Goal: Check status: Check status

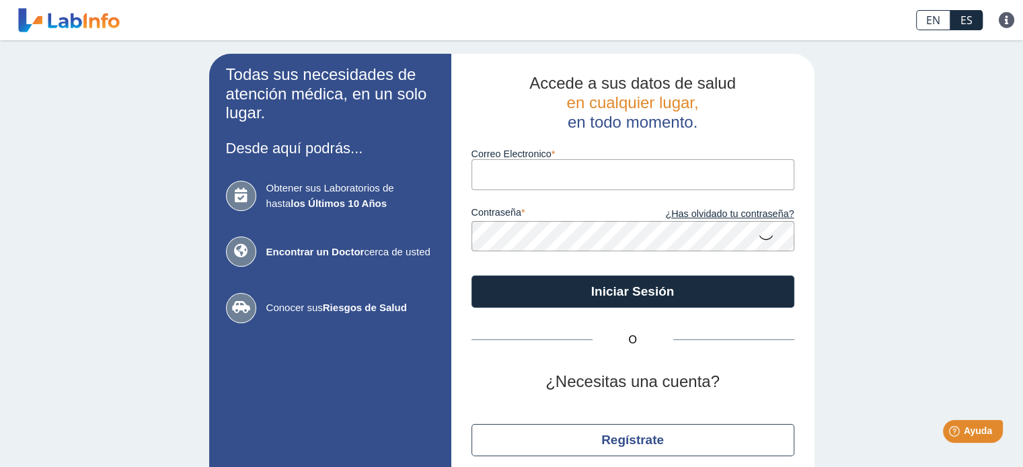
click at [545, 179] on input "Correo Electronico" at bounding box center [632, 174] width 323 height 30
type input "[EMAIL_ADDRESS][DOMAIN_NAME]"
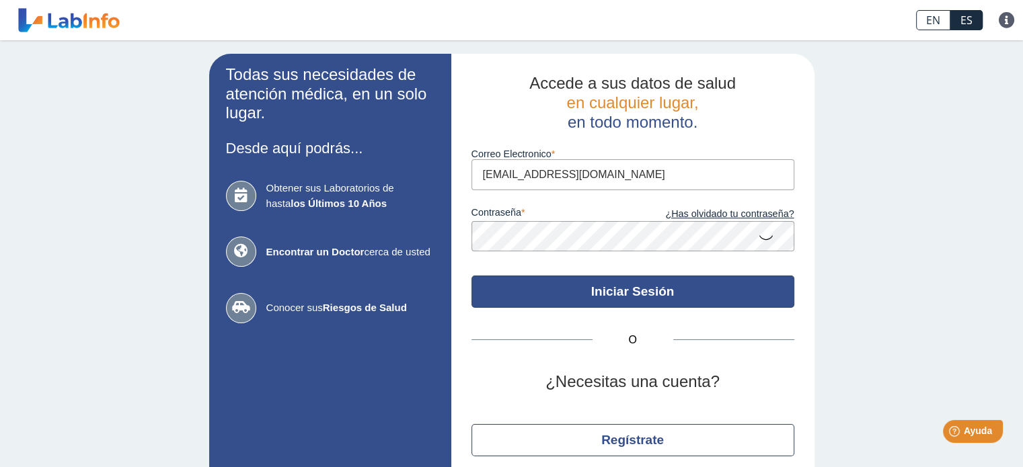
click at [590, 286] on button "Iniciar Sesión" at bounding box center [632, 292] width 323 height 32
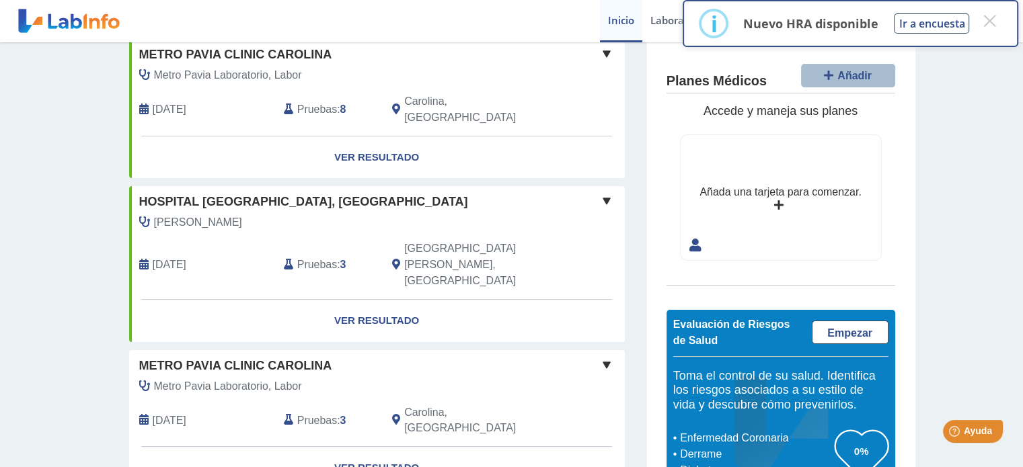
scroll to position [113, 0]
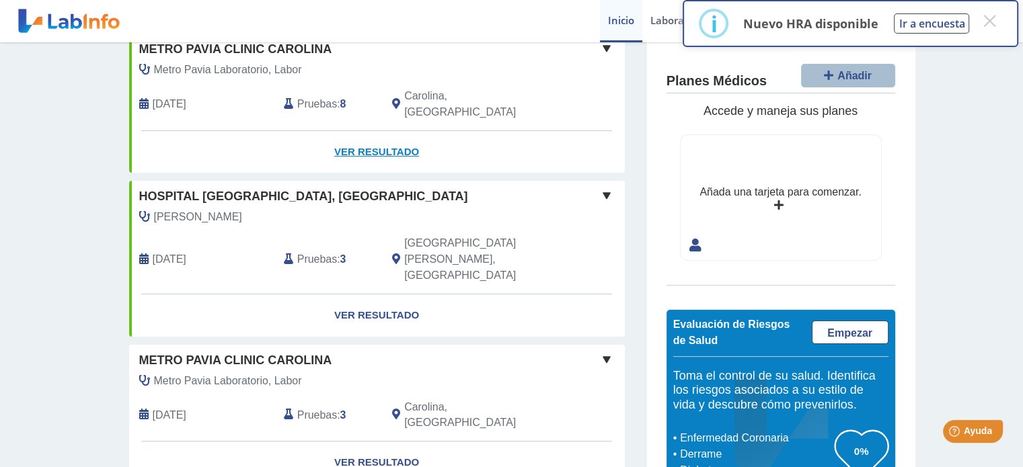
click at [388, 132] on link "Ver Resultado" at bounding box center [377, 152] width 496 height 42
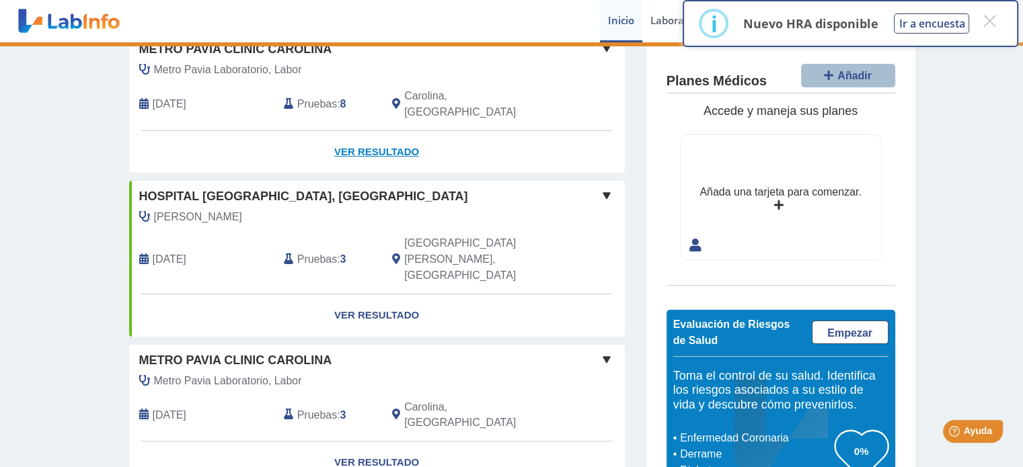
click at [388, 132] on link "Ver Resultado" at bounding box center [377, 152] width 496 height 42
click at [600, 48] on span at bounding box center [607, 48] width 16 height 16
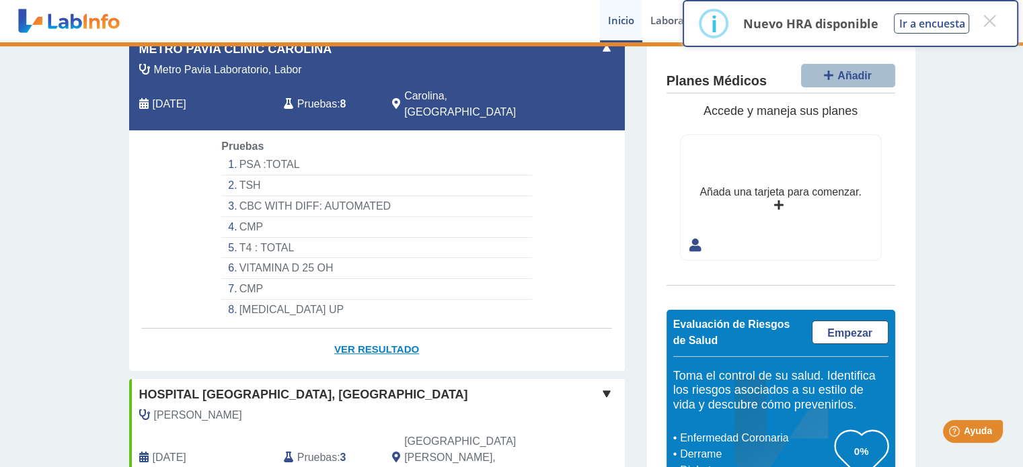
click at [378, 329] on link "Ver Resultado" at bounding box center [377, 350] width 496 height 42
click at [378, 334] on link "Ver Resultado" at bounding box center [377, 350] width 496 height 42
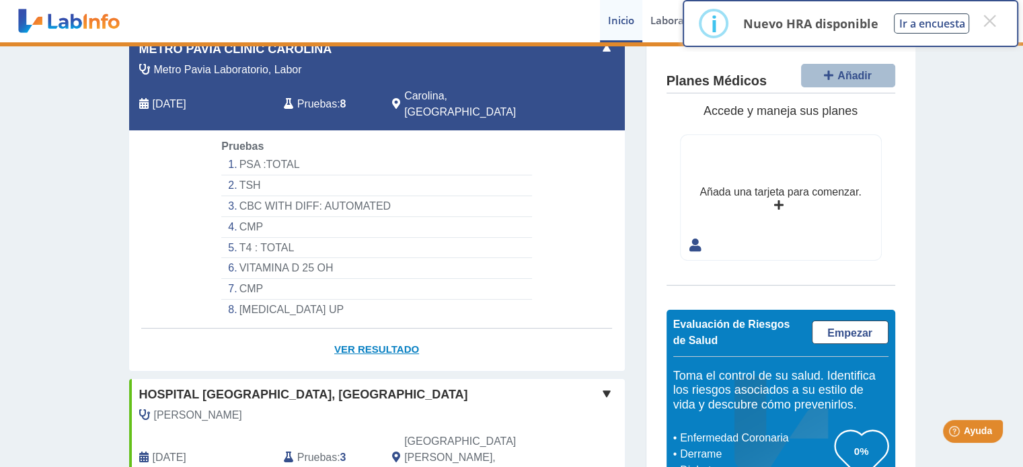
click at [378, 334] on link "Ver Resultado" at bounding box center [377, 350] width 496 height 42
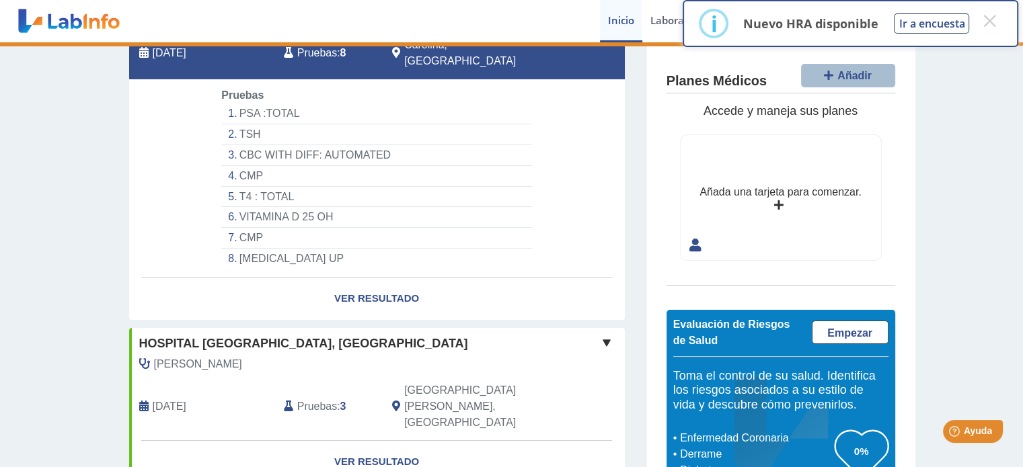
scroll to position [161, 0]
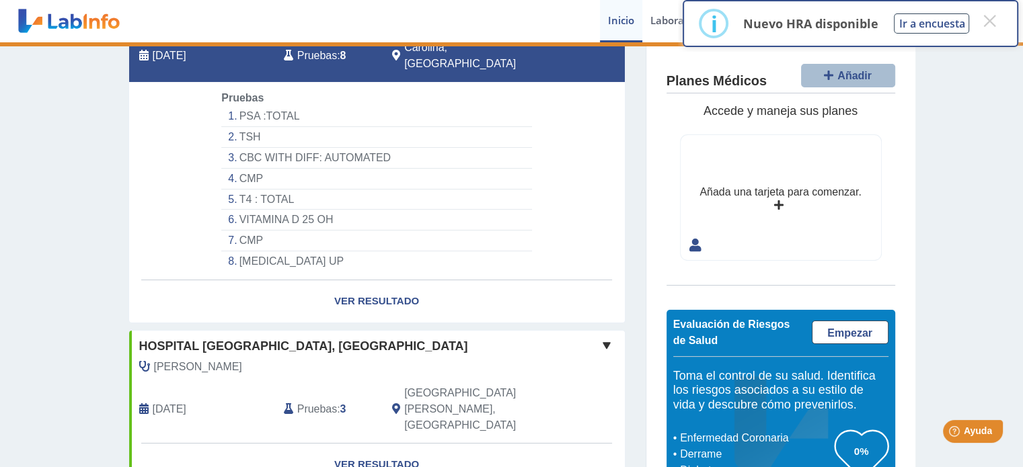
click at [242, 106] on li "PSA :TOTAL" at bounding box center [376, 116] width 310 height 21
click at [354, 280] on link "Ver Resultado" at bounding box center [377, 301] width 496 height 42
click at [415, 252] on li "[MEDICAL_DATA] UP" at bounding box center [376, 262] width 310 height 20
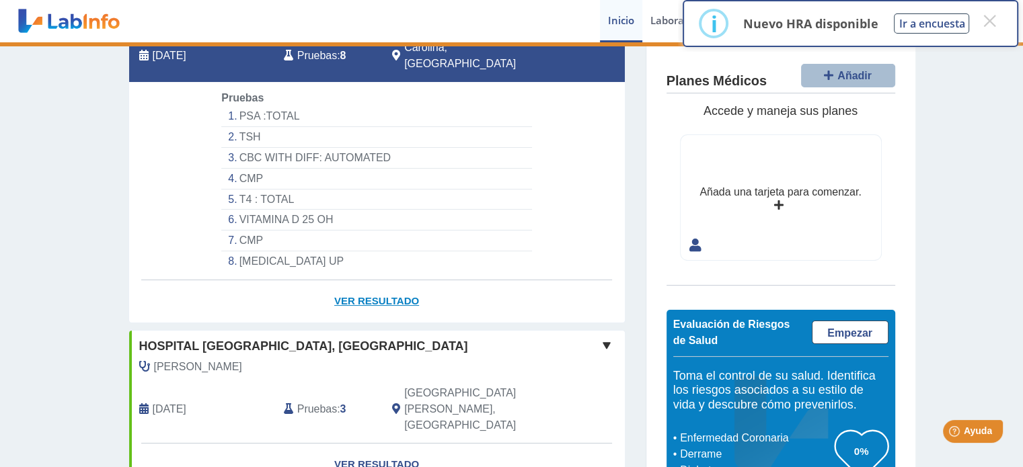
click at [374, 287] on link "Ver Resultado" at bounding box center [377, 301] width 496 height 42
click at [364, 280] on link "Ver Resultado" at bounding box center [377, 301] width 496 height 42
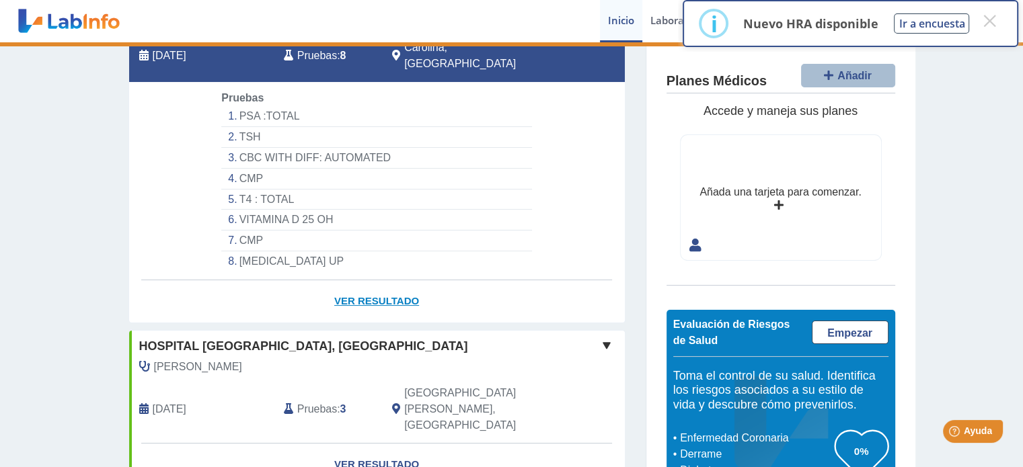
click at [364, 280] on link "Ver Resultado" at bounding box center [377, 301] width 496 height 42
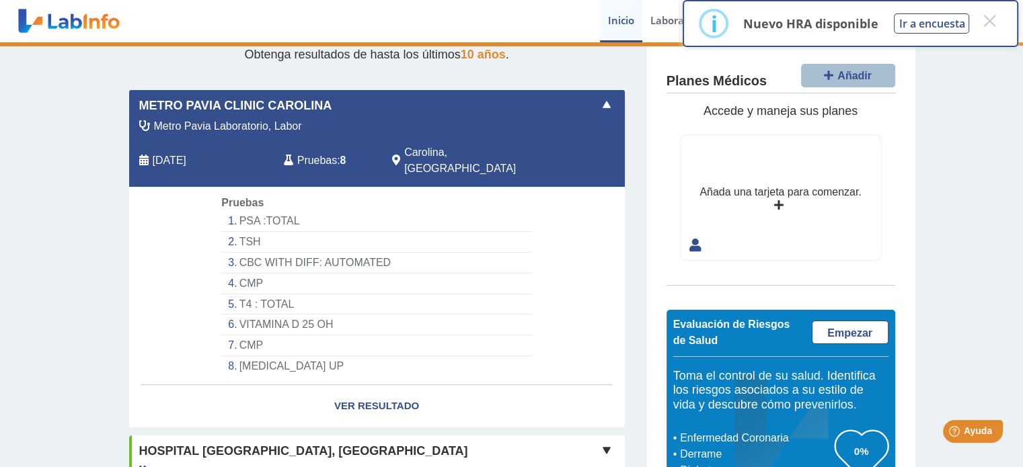
scroll to position [45, 0]
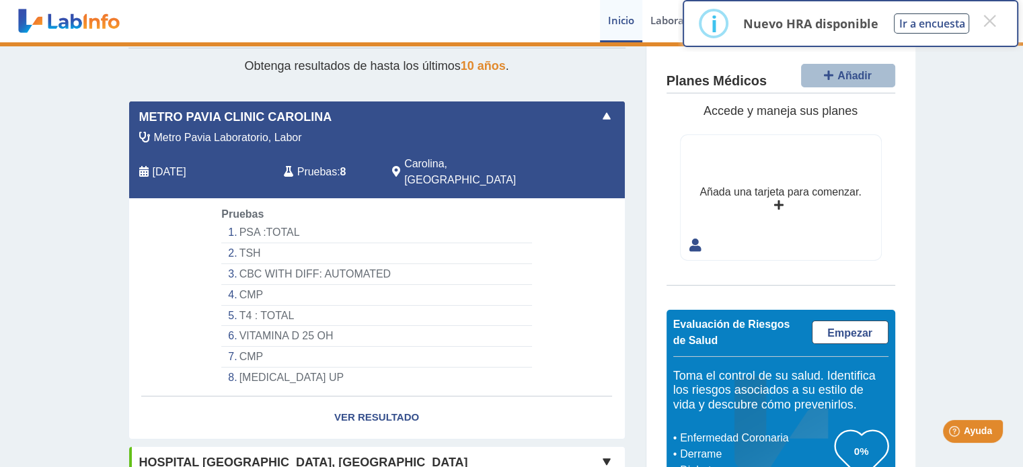
click at [142, 157] on div "[DATE]" at bounding box center [201, 172] width 145 height 32
click at [355, 398] on link "Ver Resultado" at bounding box center [377, 418] width 496 height 42
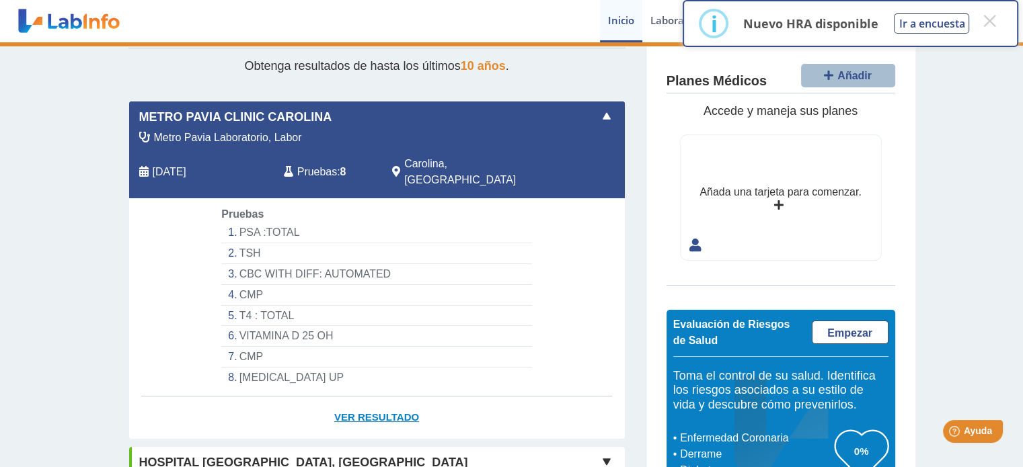
click at [355, 398] on link "Ver Resultado" at bounding box center [377, 418] width 496 height 42
click at [355, 397] on link "Ver Resultado" at bounding box center [377, 418] width 496 height 42
click at [992, 18] on button "×" at bounding box center [989, 21] width 24 height 24
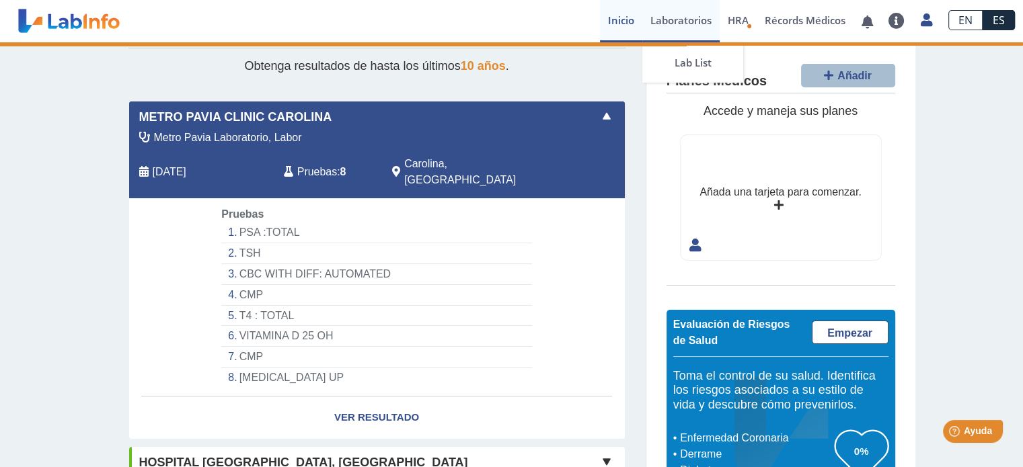
click at [688, 17] on link "Laboratorios" at bounding box center [680, 21] width 77 height 42
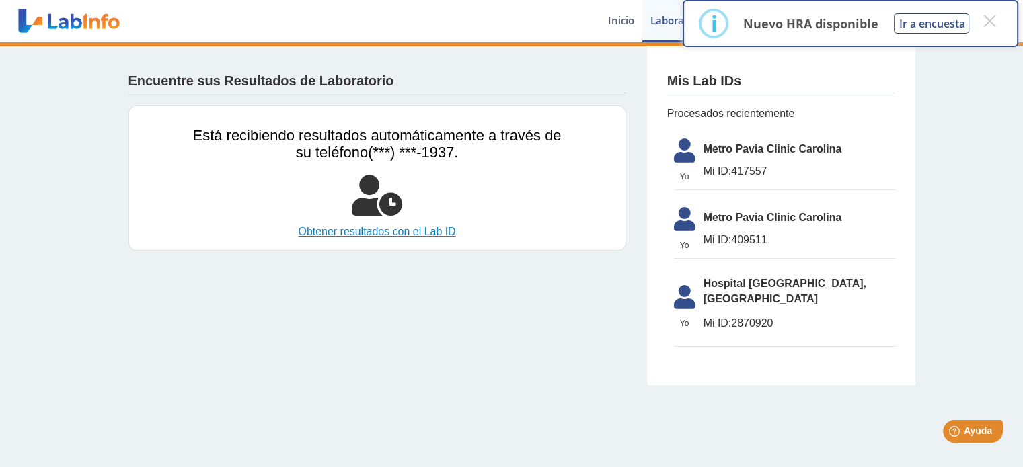
click at [370, 228] on link "Obtener resultados con el Lab ID" at bounding box center [377, 232] width 369 height 16
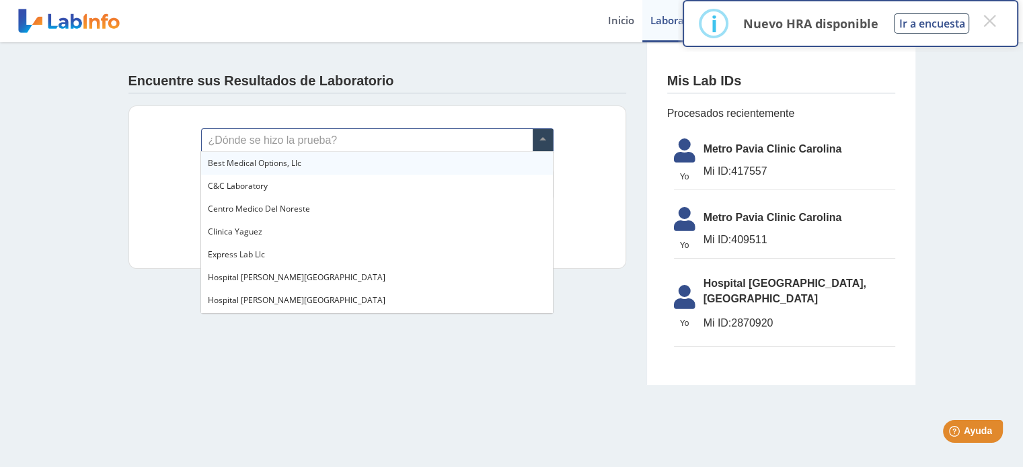
click at [543, 141] on span at bounding box center [543, 140] width 20 height 23
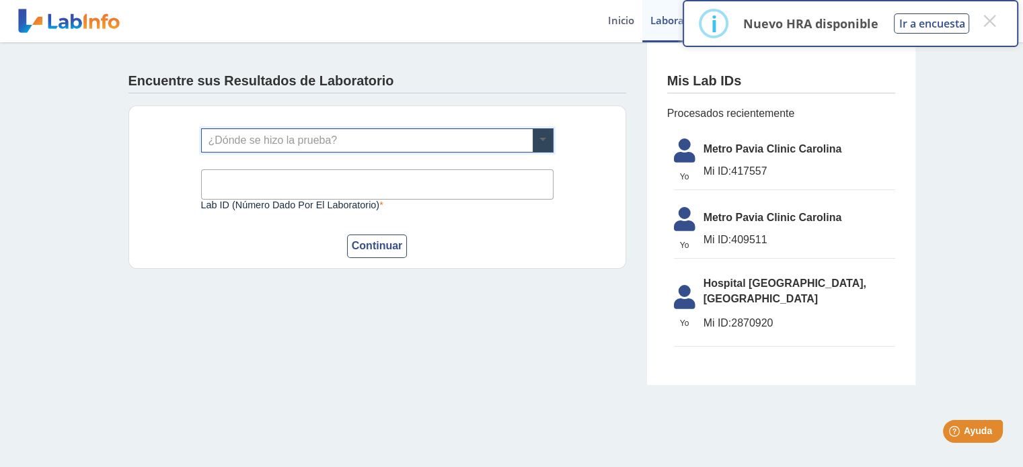
click at [543, 141] on span at bounding box center [543, 140] width 20 height 23
click at [336, 185] on input "Lab ID (número dado por el laboratorio)" at bounding box center [377, 184] width 352 height 30
type input "417557"
click at [366, 242] on button "Continuar" at bounding box center [377, 247] width 61 height 24
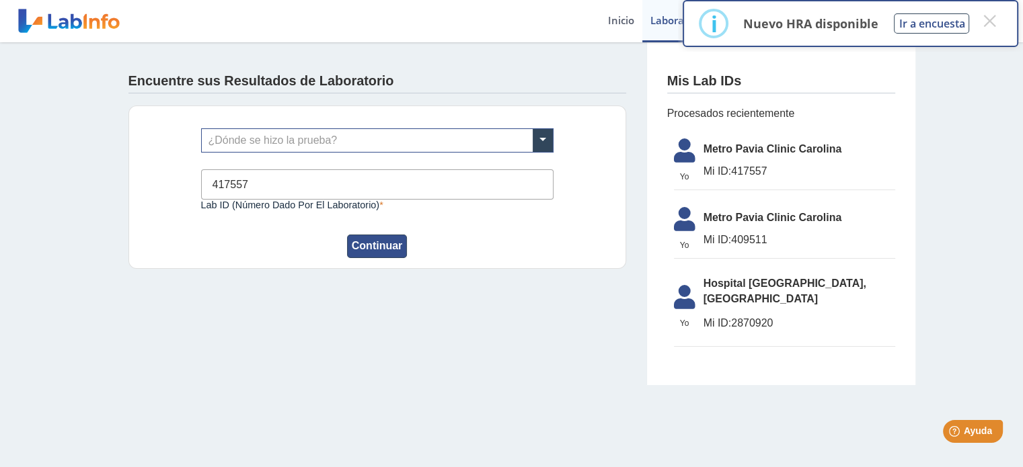
click at [366, 242] on button "Continuar" at bounding box center [377, 247] width 61 height 24
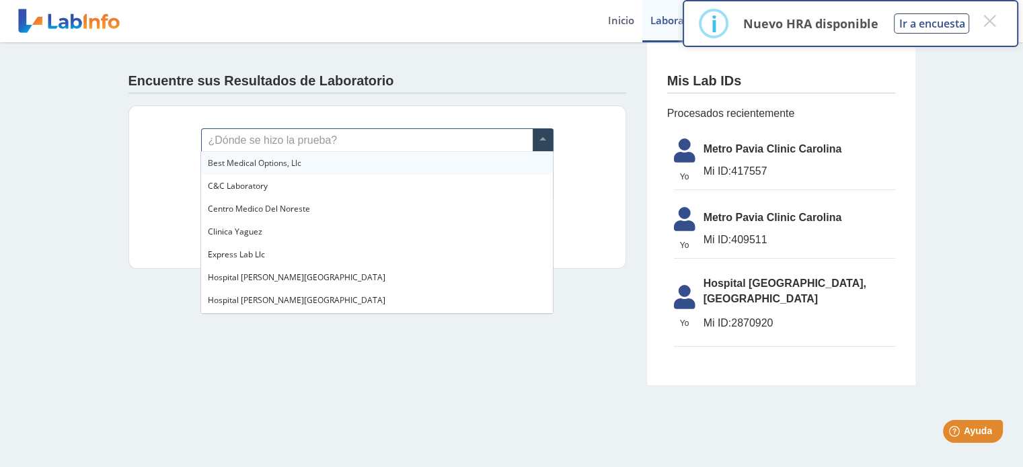
click at [539, 141] on span at bounding box center [543, 140] width 20 height 23
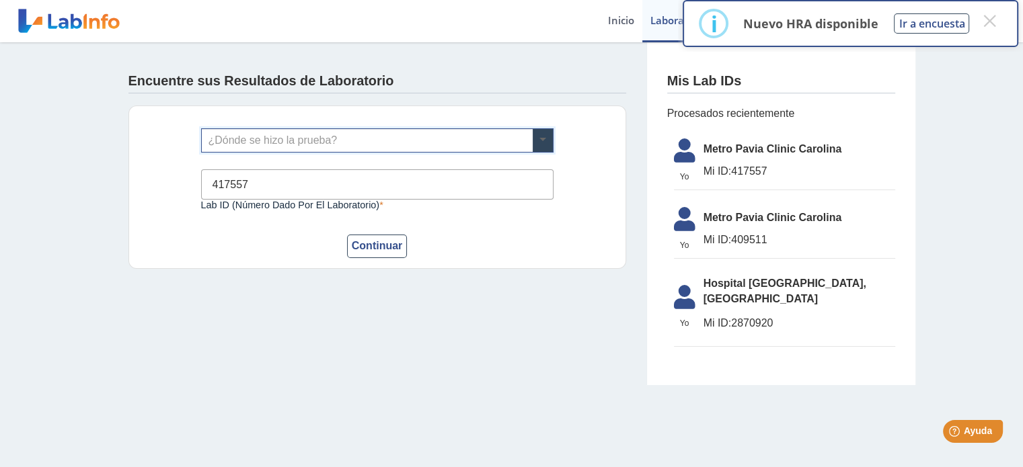
click at [539, 141] on span at bounding box center [543, 140] width 20 height 23
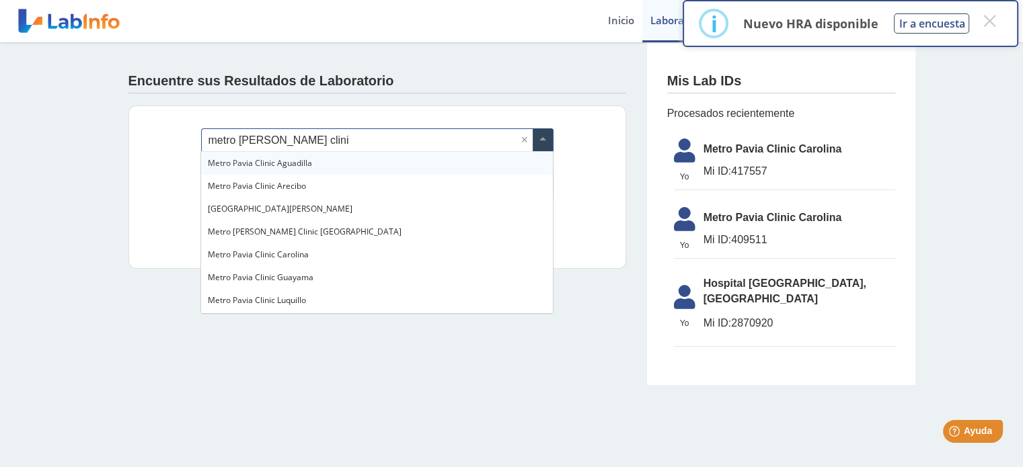
type input "metro [PERSON_NAME] clinic"
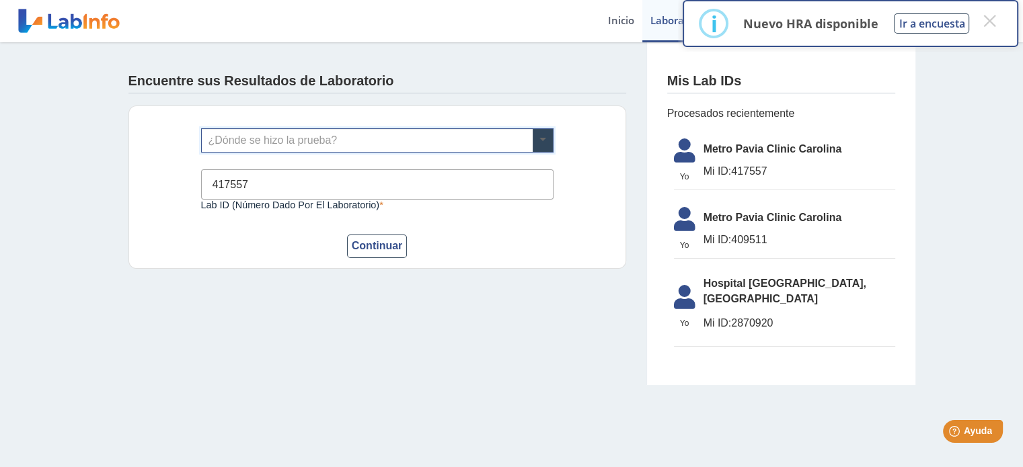
click at [539, 141] on span at bounding box center [543, 140] width 20 height 23
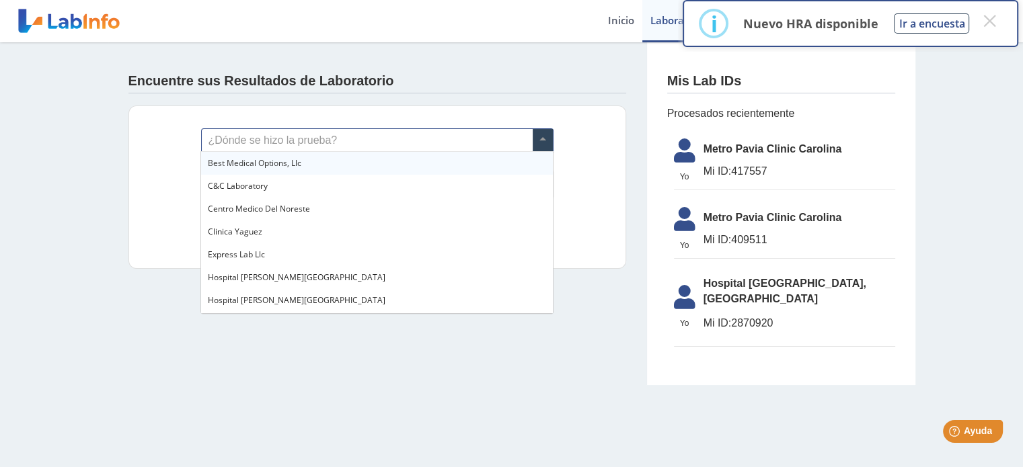
click at [539, 141] on span at bounding box center [543, 140] width 20 height 23
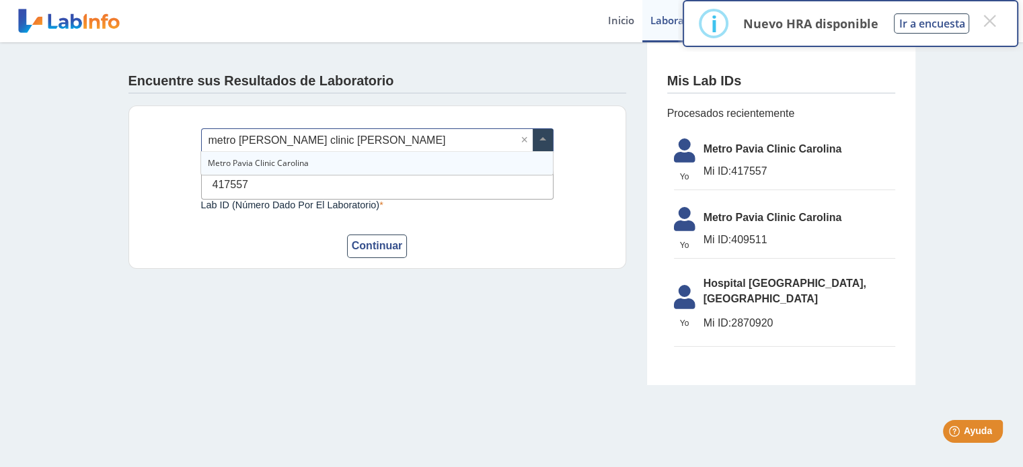
type input "metro [PERSON_NAME] clinic carolina"
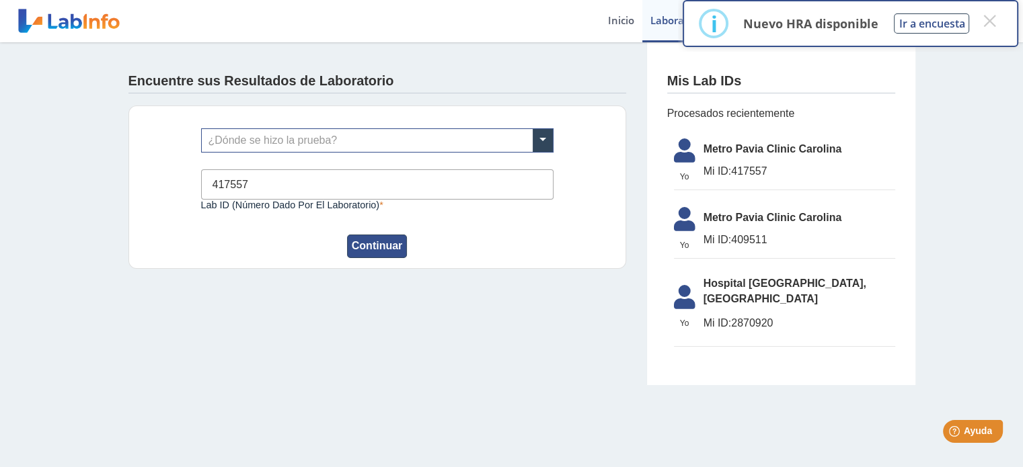
click at [375, 239] on button "Continuar" at bounding box center [377, 247] width 61 height 24
click at [679, 171] on span "Yo" at bounding box center [685, 177] width 38 height 12
click at [365, 247] on button "Continuar" at bounding box center [377, 247] width 61 height 24
click at [987, 21] on button "×" at bounding box center [989, 21] width 24 height 24
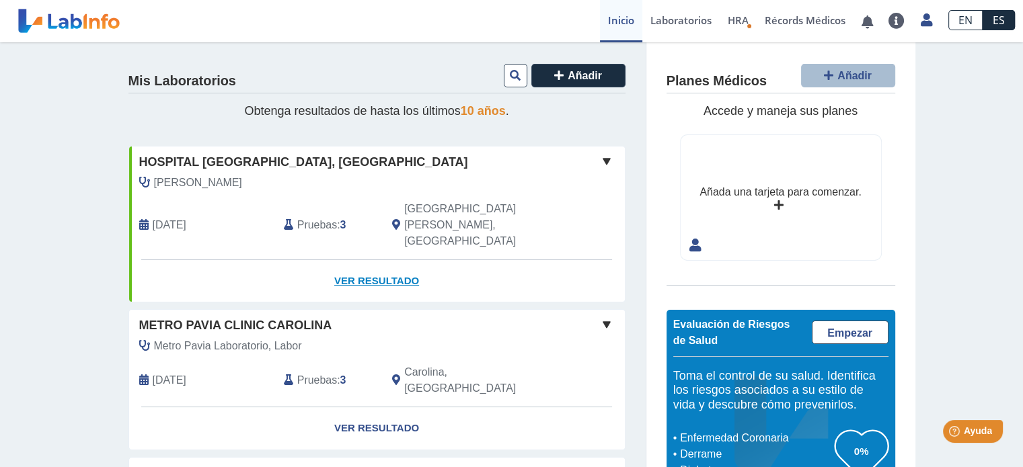
click at [383, 260] on link "Ver Resultado" at bounding box center [377, 281] width 496 height 42
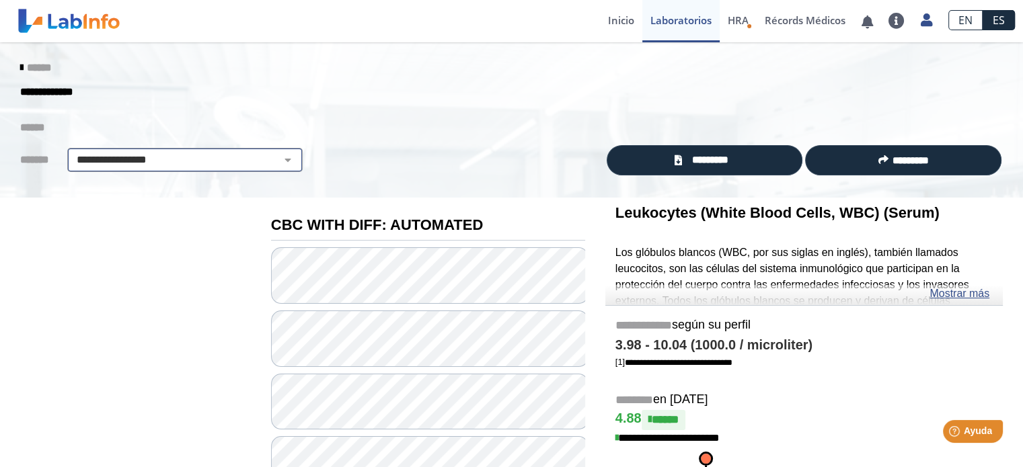
click at [277, 163] on select "**********" at bounding box center [184, 160] width 227 height 16
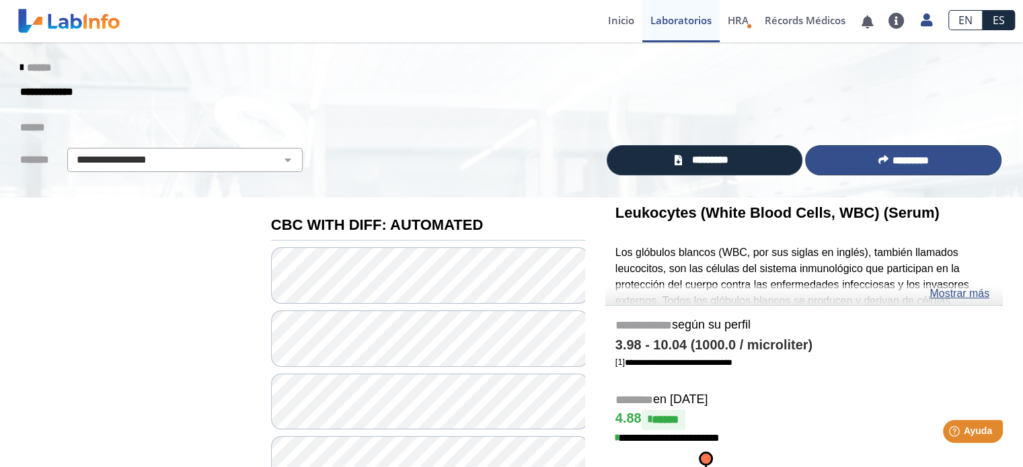
click at [885, 152] on button "*********" at bounding box center [903, 160] width 196 height 30
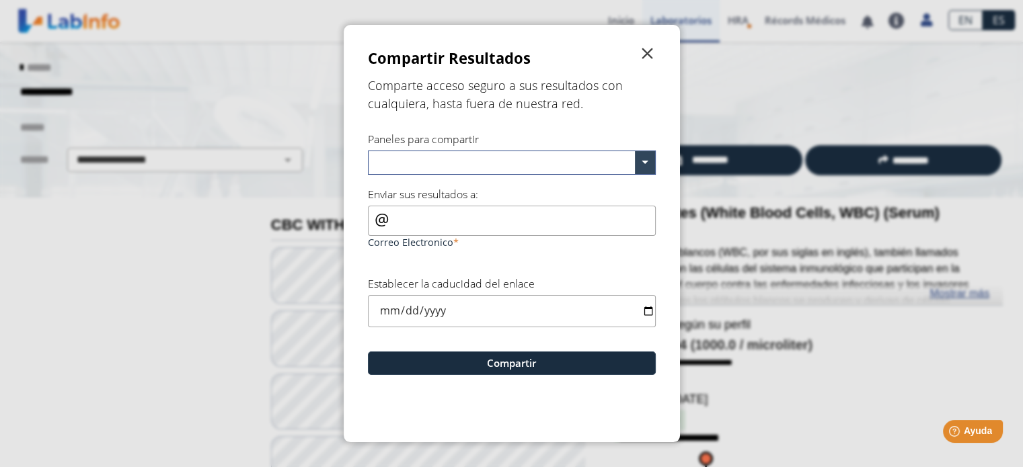
click at [642, 54] on span "" at bounding box center [648, 54] width 16 height 16
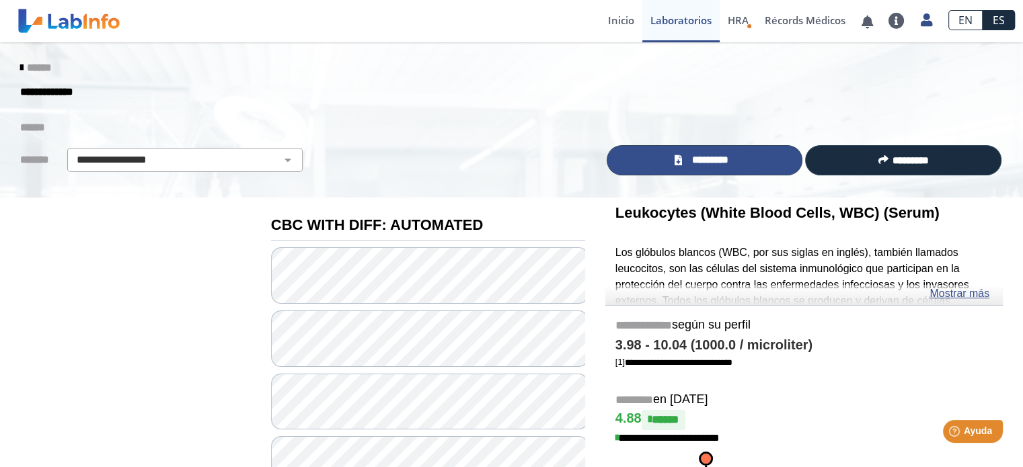
click at [691, 158] on span "*********" at bounding box center [709, 160] width 49 height 15
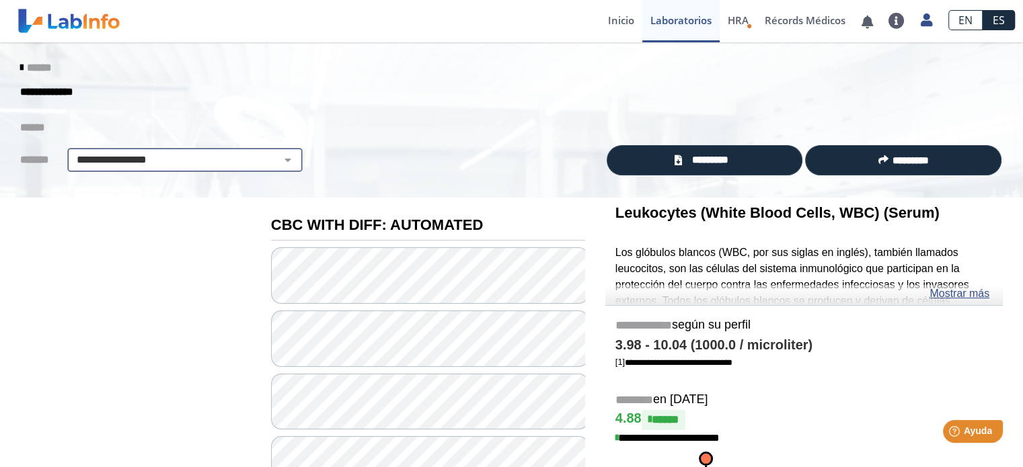
click at [277, 159] on select "**********" at bounding box center [184, 160] width 227 height 16
click at [71, 152] on select "**********" at bounding box center [184, 160] width 227 height 16
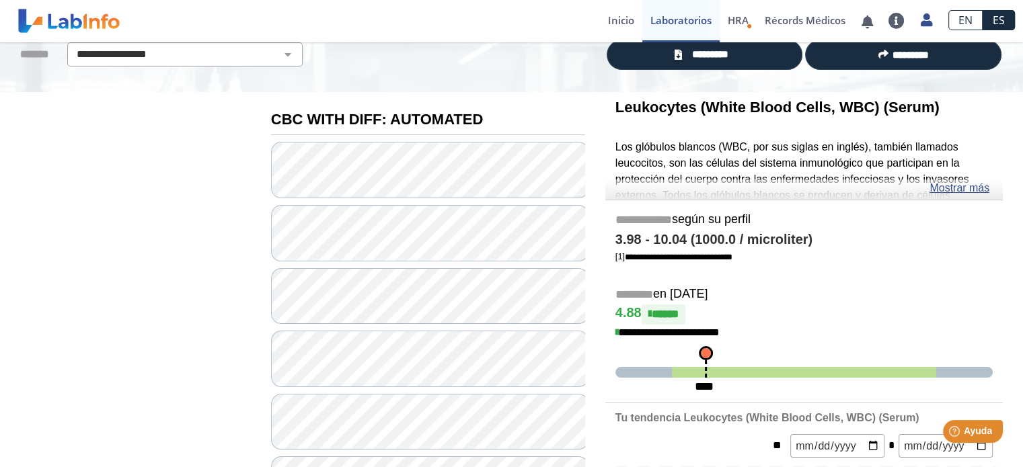
scroll to position [102, 0]
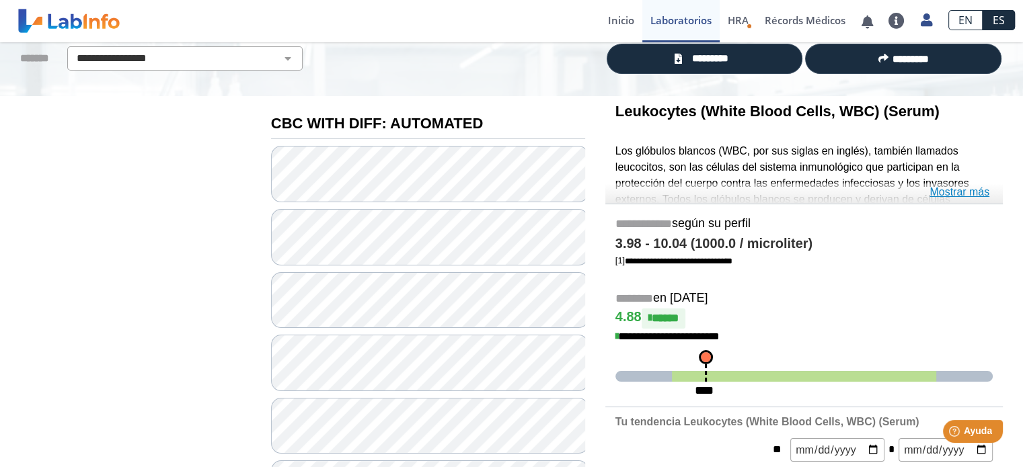
click at [970, 191] on link "Mostrar más" at bounding box center [959, 192] width 60 height 16
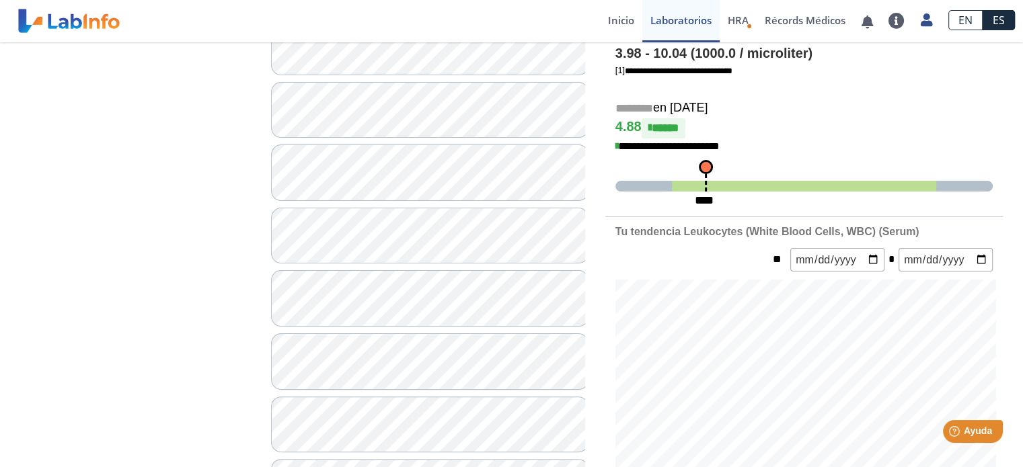
scroll to position [294, 0]
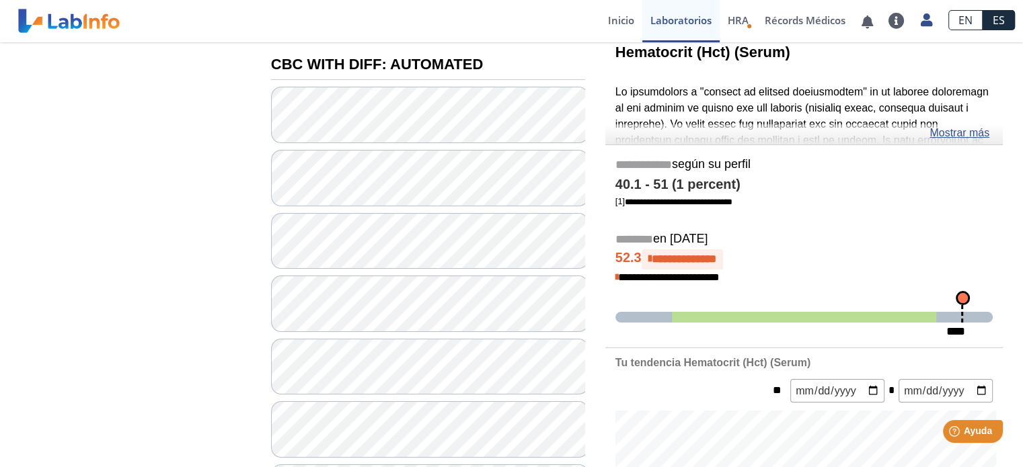
scroll to position [152, 0]
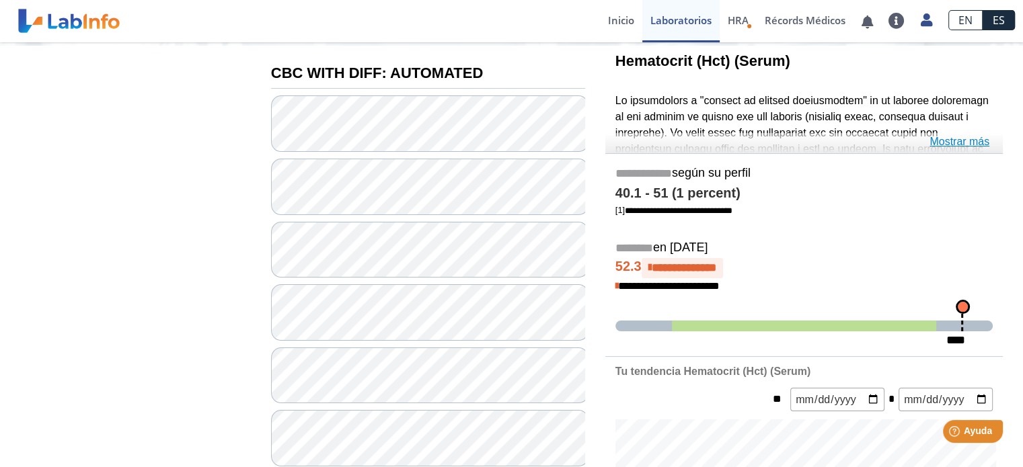
click at [958, 141] on link "Mostrar más" at bounding box center [959, 142] width 60 height 16
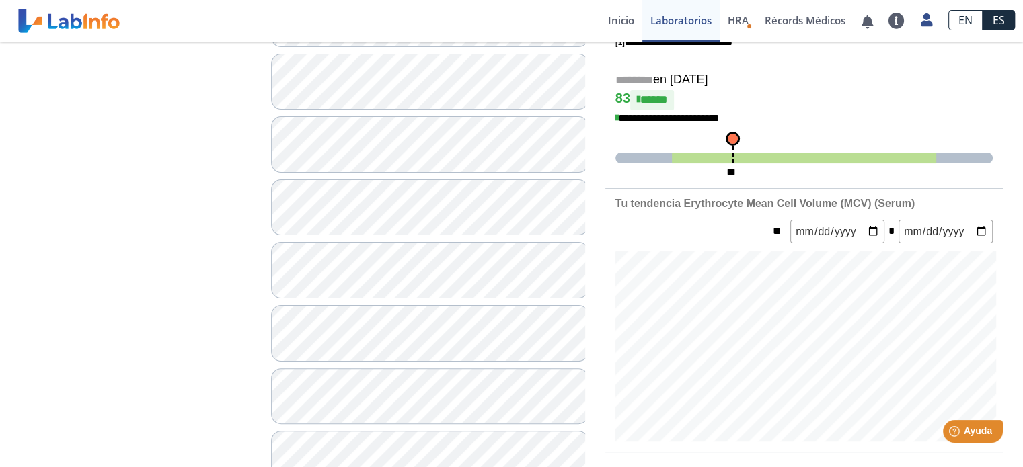
scroll to position [315, 0]
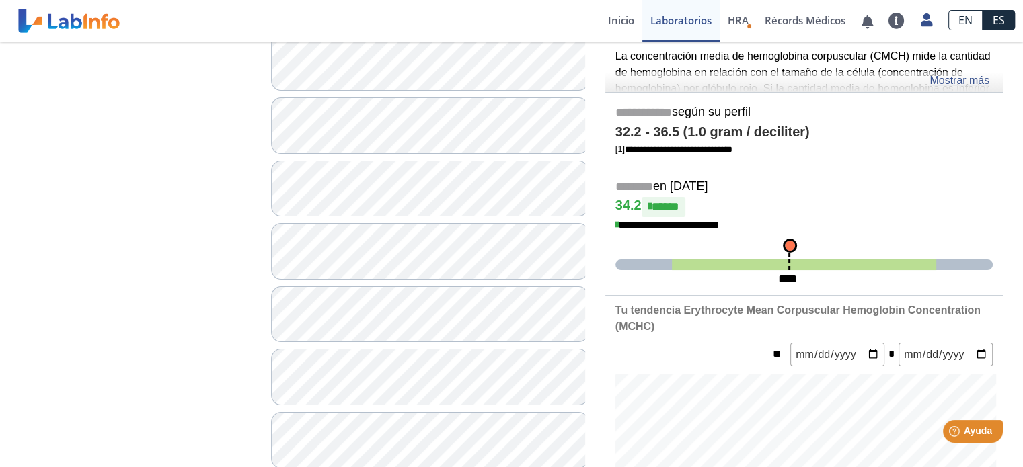
scroll to position [194, 0]
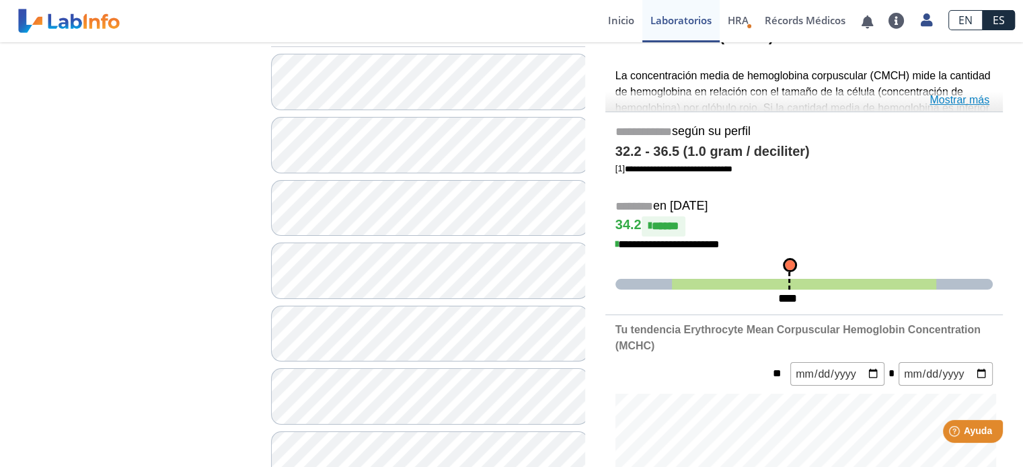
click at [956, 97] on link "Mostrar más" at bounding box center [959, 100] width 60 height 16
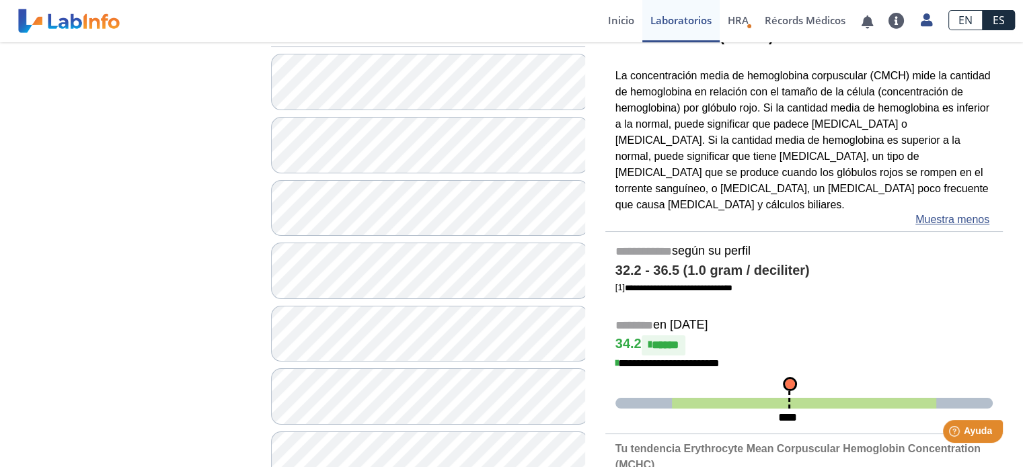
click at [728, 284] on span "**********" at bounding box center [679, 288] width 108 height 9
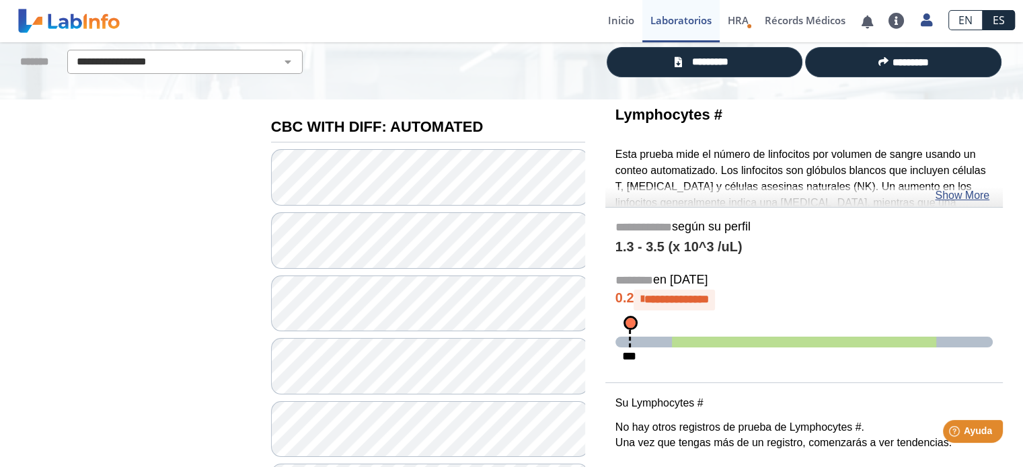
scroll to position [71, 0]
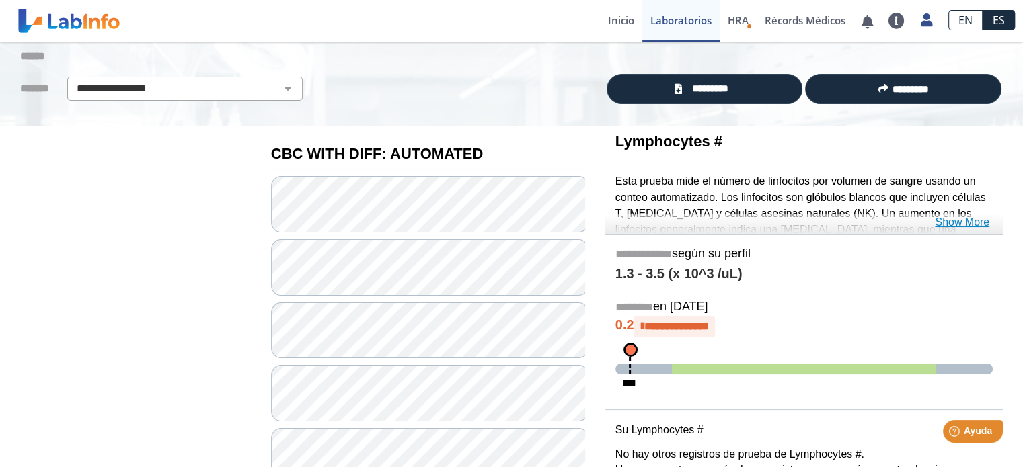
click at [972, 219] on link "Show More" at bounding box center [962, 223] width 54 height 16
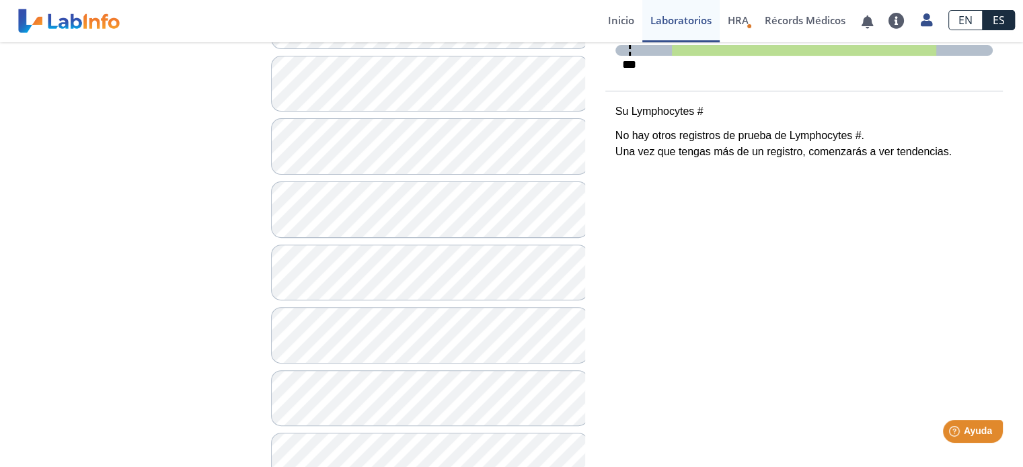
scroll to position [816, 0]
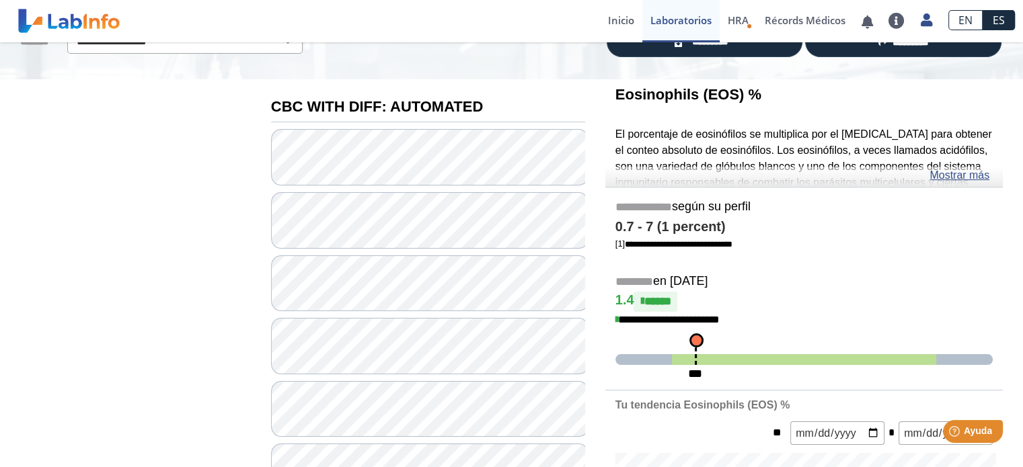
scroll to position [116, 0]
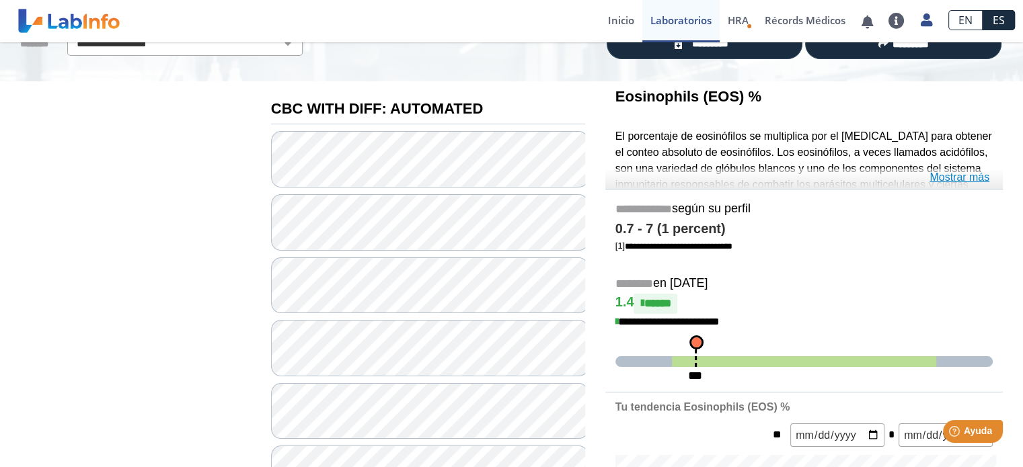
click at [953, 171] on link "Mostrar más" at bounding box center [959, 177] width 60 height 16
